Goal: Task Accomplishment & Management: Use online tool/utility

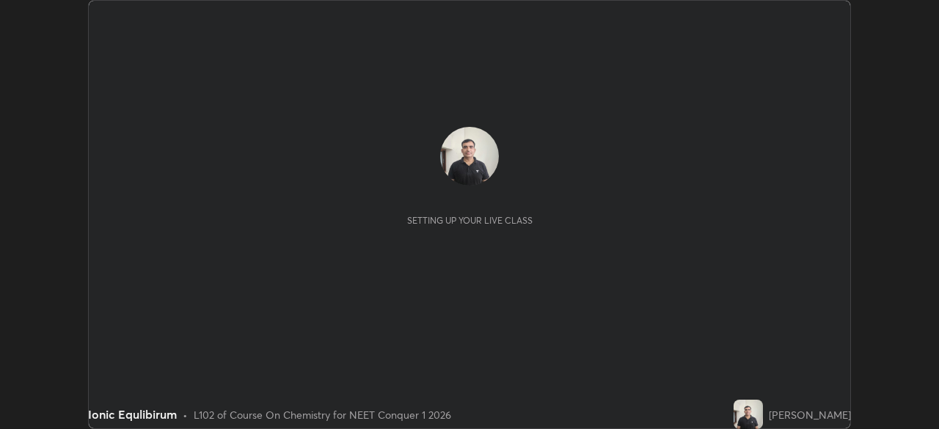
scroll to position [429, 939]
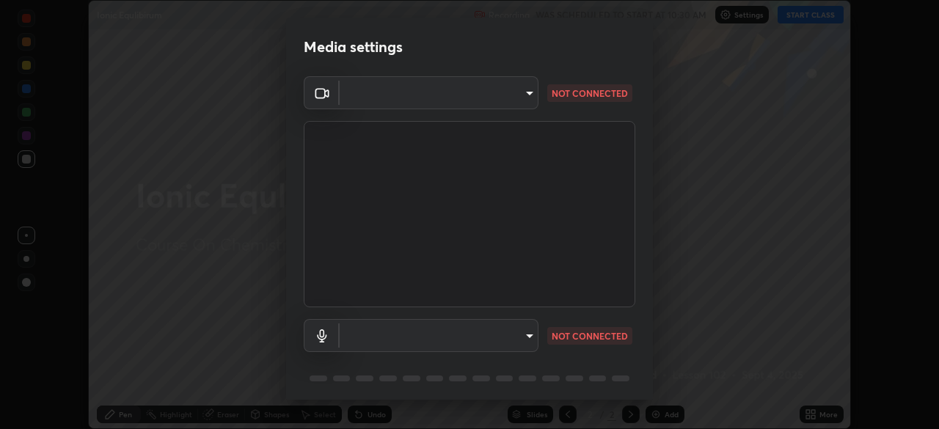
type input "94041621d18cc9dd34390ff77fa3d0b0b860356df96153333a0061212b2b3e48"
type input "communications"
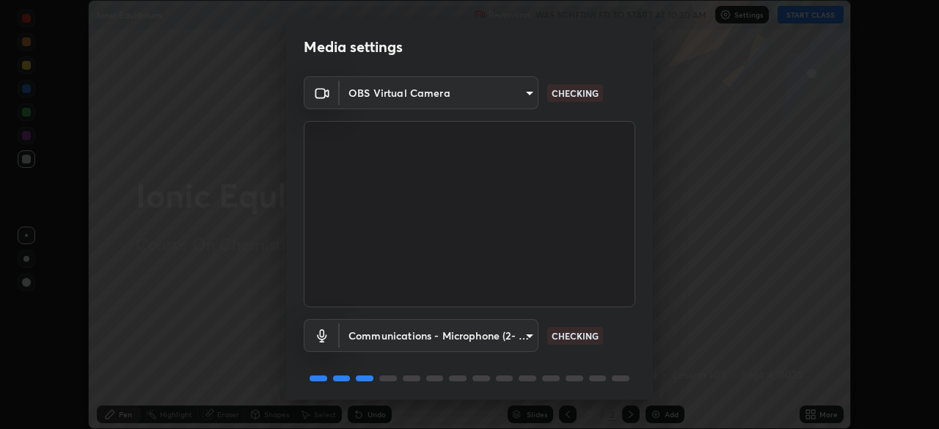
scroll to position [52, 0]
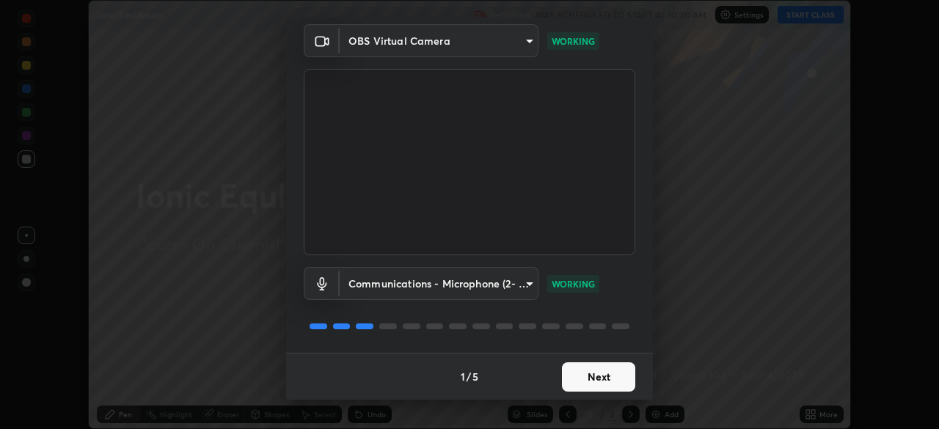
click at [606, 379] on button "Next" at bounding box center [598, 377] width 73 height 29
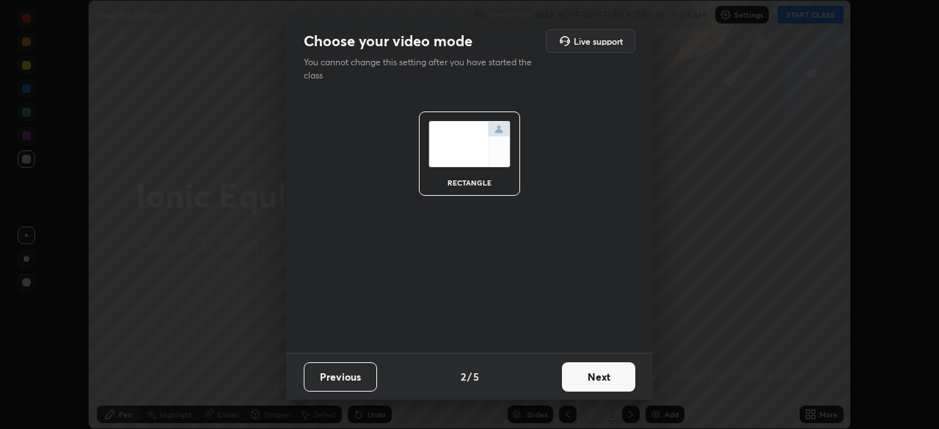
click at [607, 381] on button "Next" at bounding box center [598, 377] width 73 height 29
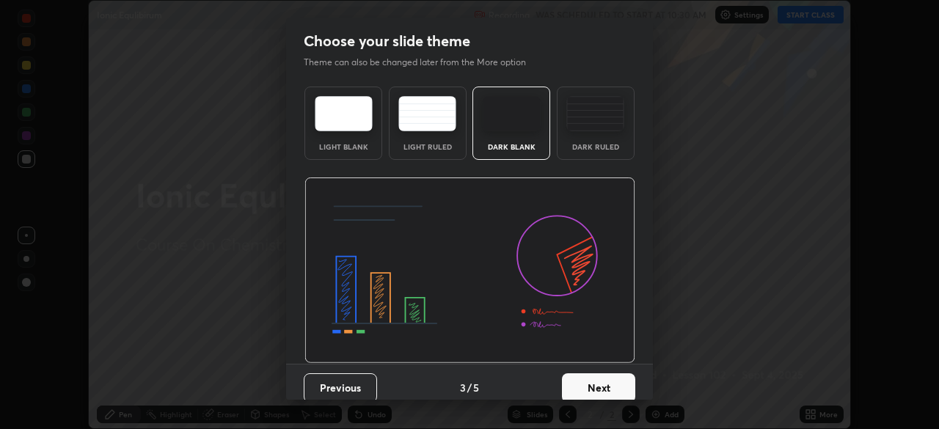
click at [607, 381] on button "Next" at bounding box center [598, 388] width 73 height 29
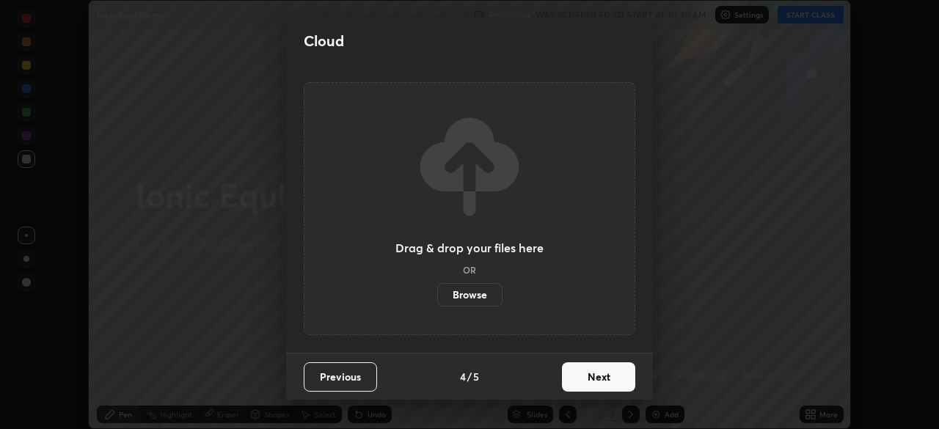
click at [611, 382] on button "Next" at bounding box center [598, 377] width 73 height 29
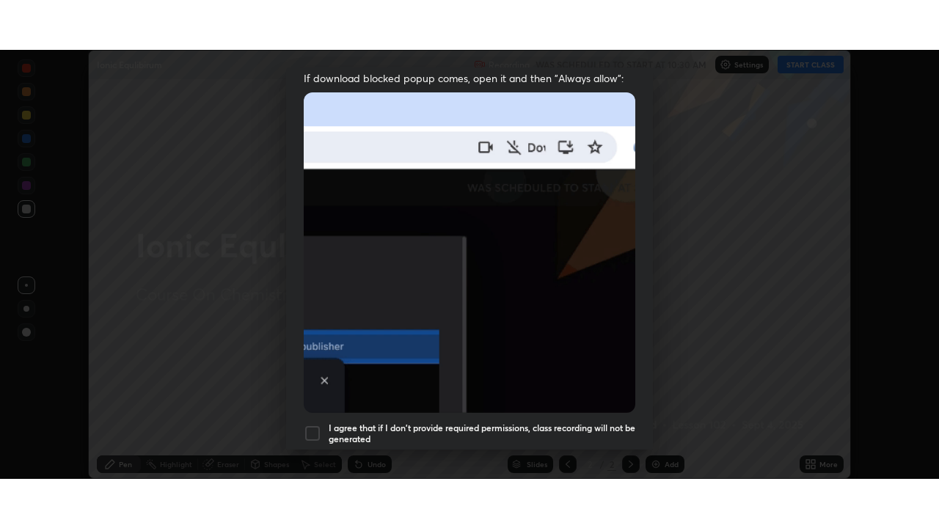
scroll to position [352, 0]
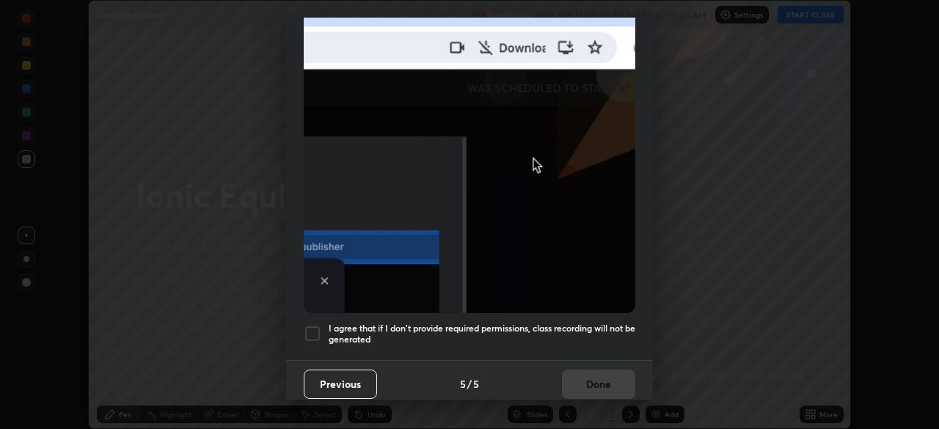
click at [310, 330] on div at bounding box center [313, 334] width 18 height 18
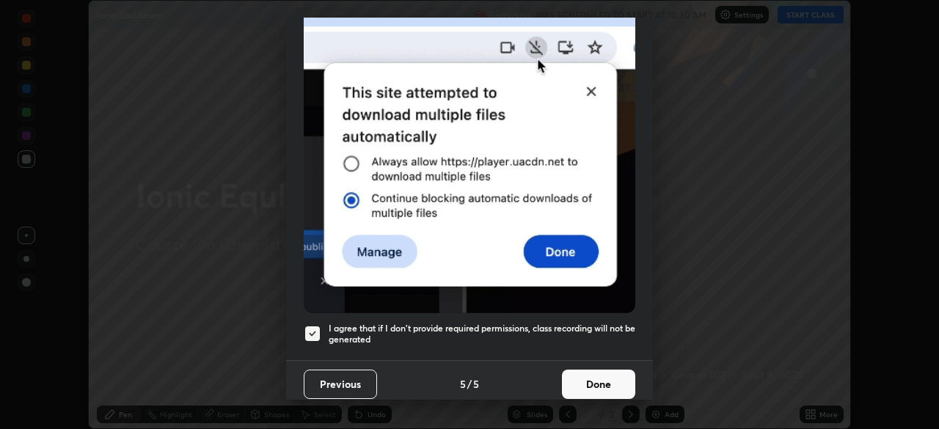
click at [613, 376] on button "Done" at bounding box center [598, 384] width 73 height 29
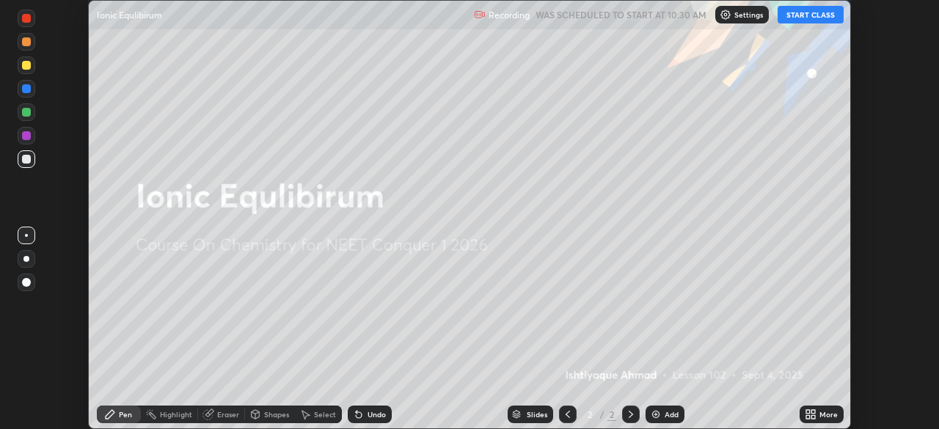
click at [665, 414] on div "Add" at bounding box center [672, 414] width 14 height 7
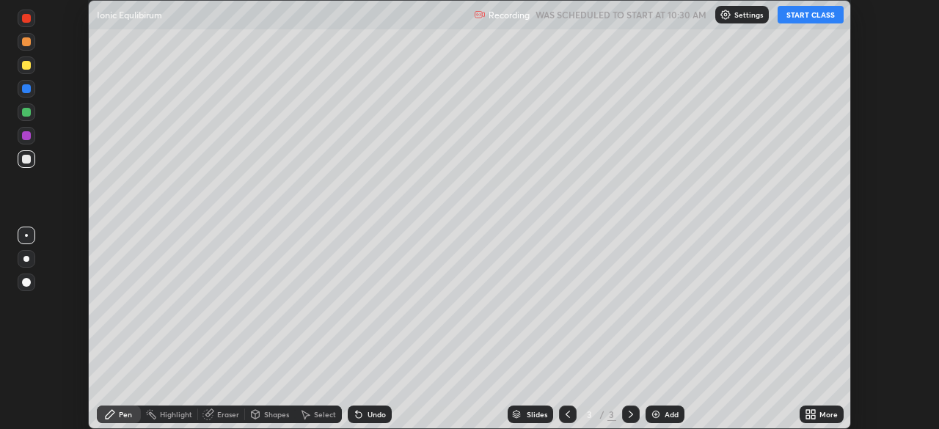
click at [815, 19] on button "START CLASS" at bounding box center [811, 15] width 66 height 18
click at [807, 417] on icon at bounding box center [809, 417] width 4 height 4
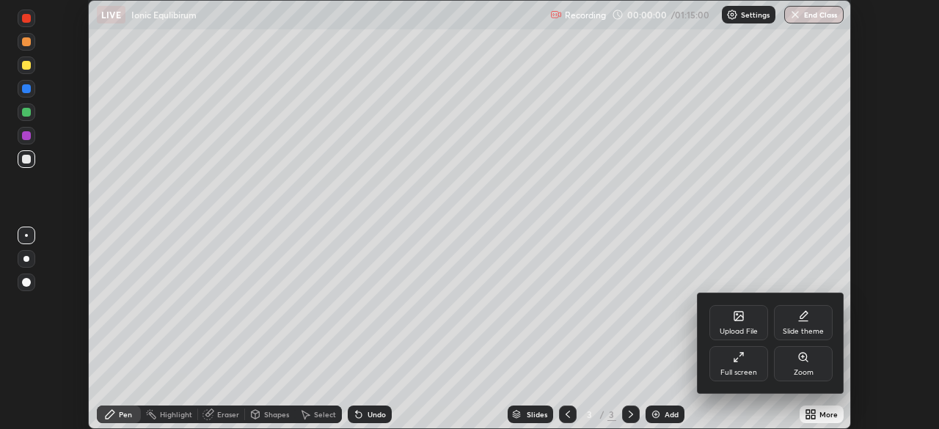
click at [749, 369] on div "Full screen" at bounding box center [739, 372] width 37 height 7
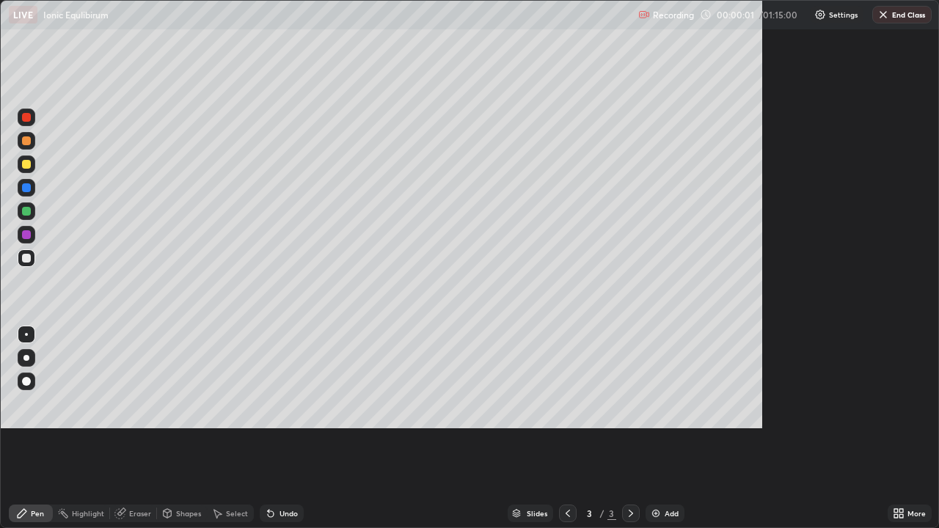
scroll to position [528, 939]
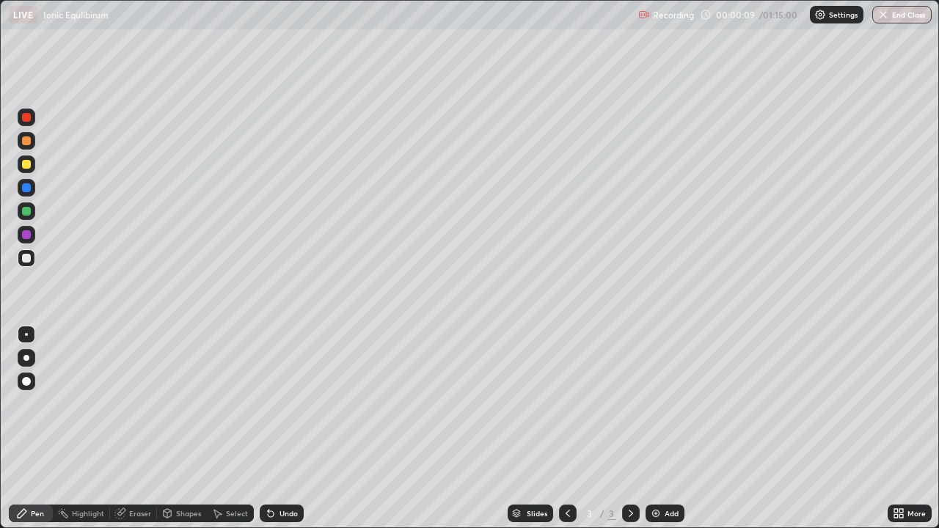
click at [29, 167] on div at bounding box center [26, 164] width 9 height 9
click at [29, 259] on div at bounding box center [26, 258] width 9 height 9
click at [24, 164] on div at bounding box center [26, 164] width 9 height 9
click at [145, 429] on div "Eraser" at bounding box center [133, 514] width 47 height 18
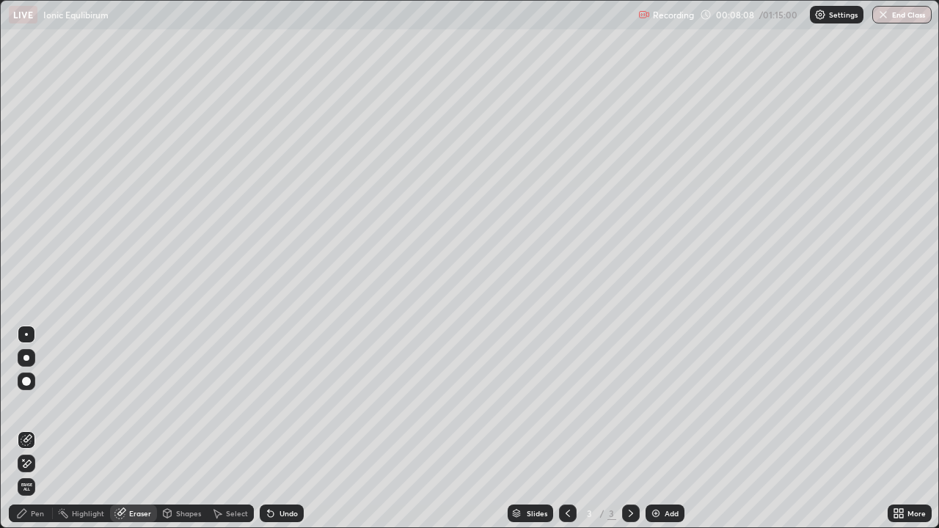
click at [40, 429] on div "Pen" at bounding box center [37, 513] width 13 height 7
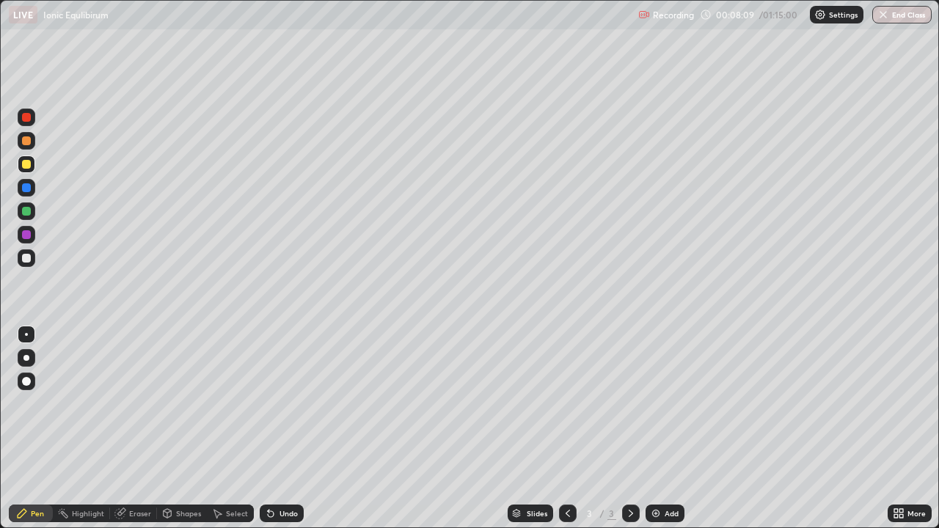
click at [26, 260] on div at bounding box center [26, 258] width 9 height 9
click at [29, 215] on div at bounding box center [27, 212] width 18 height 18
click at [631, 429] on icon at bounding box center [631, 514] width 12 height 12
click at [658, 429] on img at bounding box center [656, 514] width 12 height 12
click at [27, 211] on div at bounding box center [26, 211] width 9 height 9
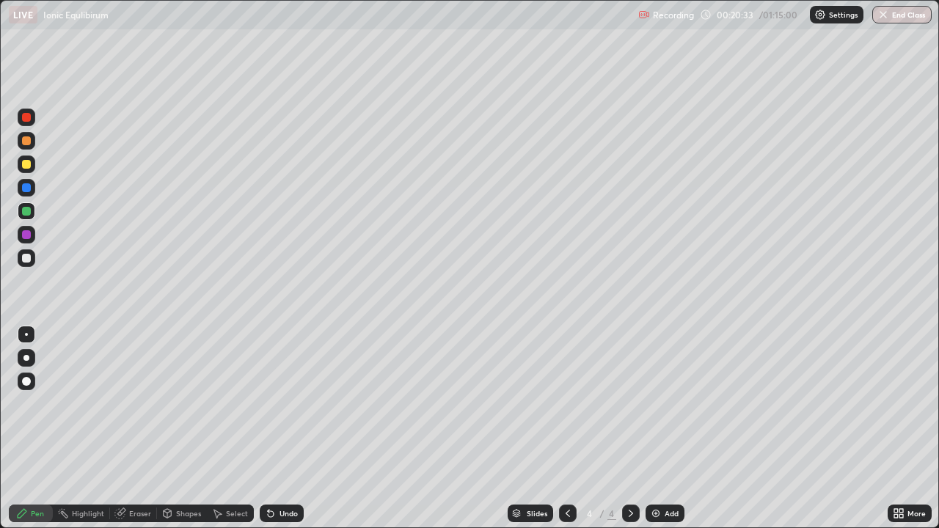
click at [29, 258] on div at bounding box center [26, 258] width 9 height 9
click at [567, 429] on icon at bounding box center [568, 514] width 12 height 12
click at [631, 429] on icon at bounding box center [631, 514] width 12 height 12
click at [28, 166] on div at bounding box center [26, 164] width 9 height 9
click at [655, 429] on img at bounding box center [656, 514] width 12 height 12
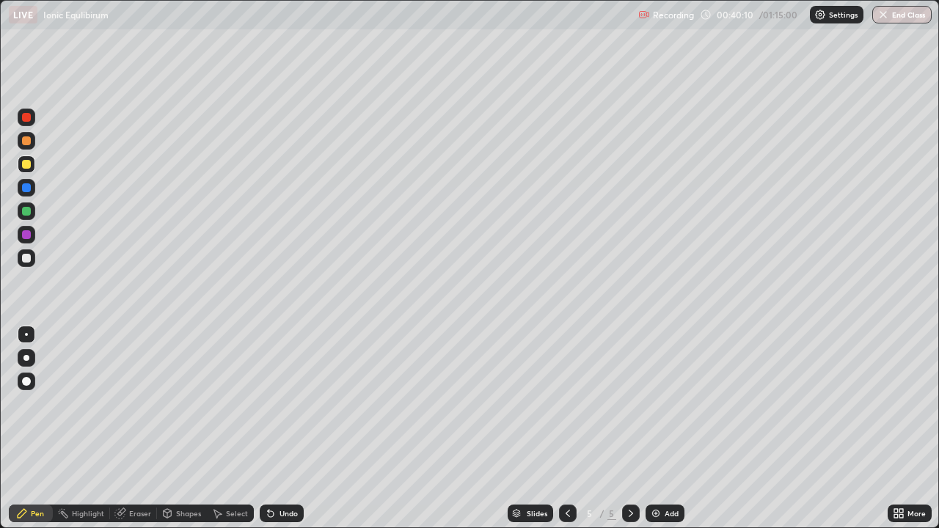
click at [29, 262] on div at bounding box center [26, 258] width 9 height 9
click at [24, 211] on div at bounding box center [26, 211] width 9 height 9
click at [27, 258] on div at bounding box center [26, 258] width 9 height 9
click at [26, 165] on div at bounding box center [26, 164] width 9 height 9
click at [655, 429] on img at bounding box center [656, 514] width 12 height 12
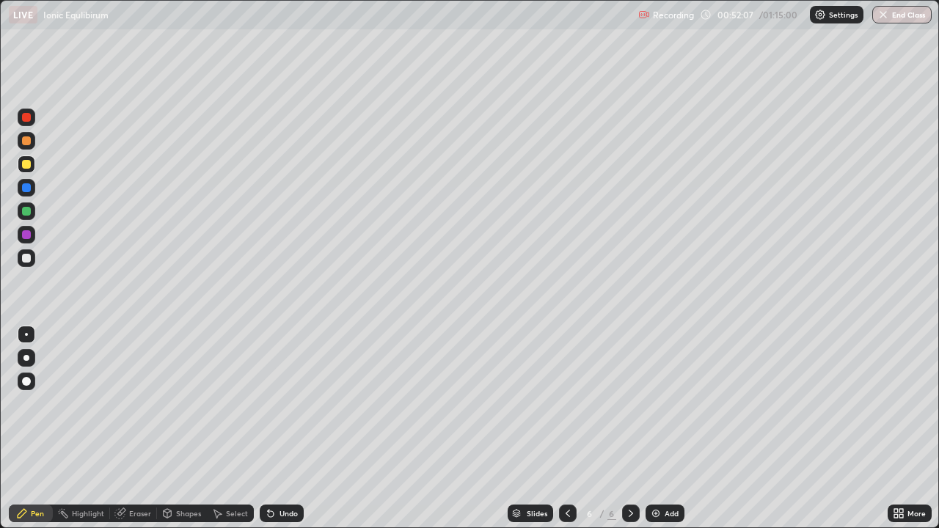
click at [26, 255] on div at bounding box center [26, 258] width 9 height 9
click at [29, 165] on div at bounding box center [26, 164] width 9 height 9
click at [28, 255] on div at bounding box center [26, 258] width 9 height 9
click at [888, 18] on img "button" at bounding box center [884, 15] width 12 height 12
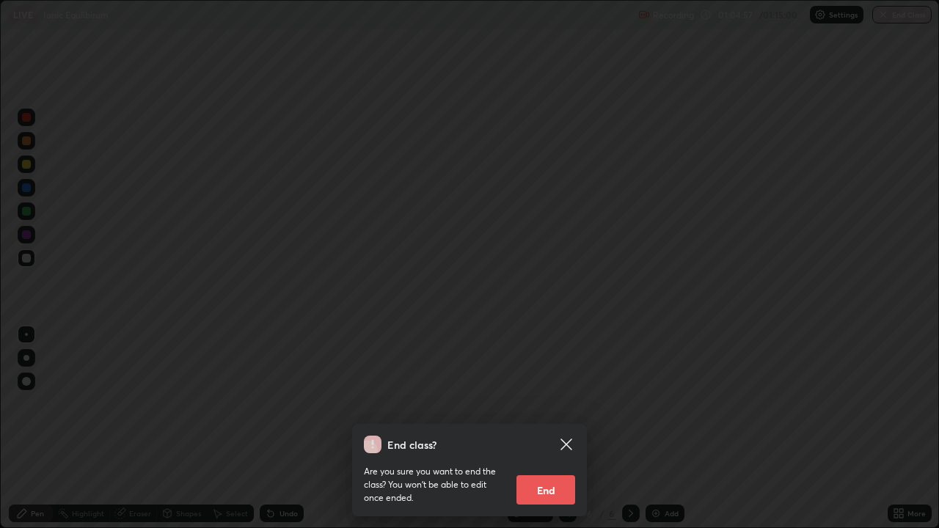
click at [568, 429] on button "End" at bounding box center [546, 490] width 59 height 29
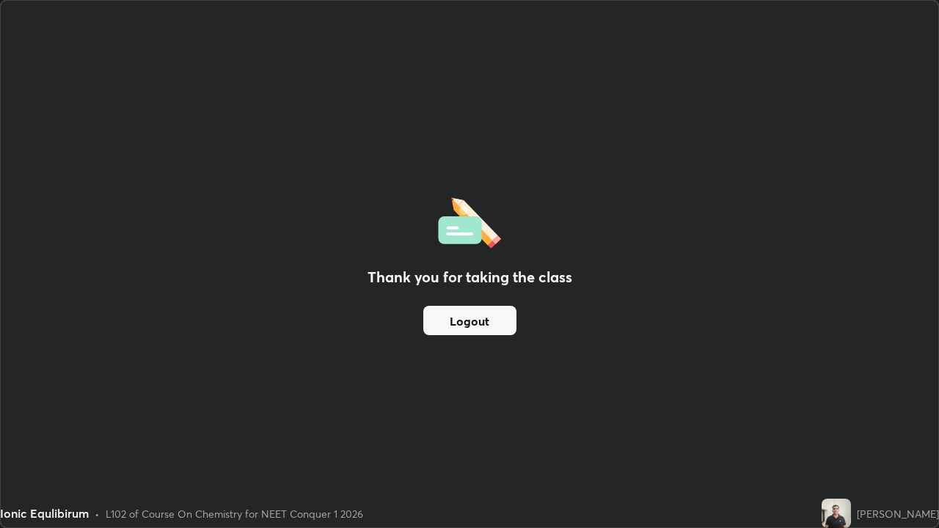
click at [459, 325] on button "Logout" at bounding box center [469, 320] width 93 height 29
click at [486, 321] on button "Logout" at bounding box center [469, 320] width 93 height 29
